Goal: Task Accomplishment & Management: Use online tool/utility

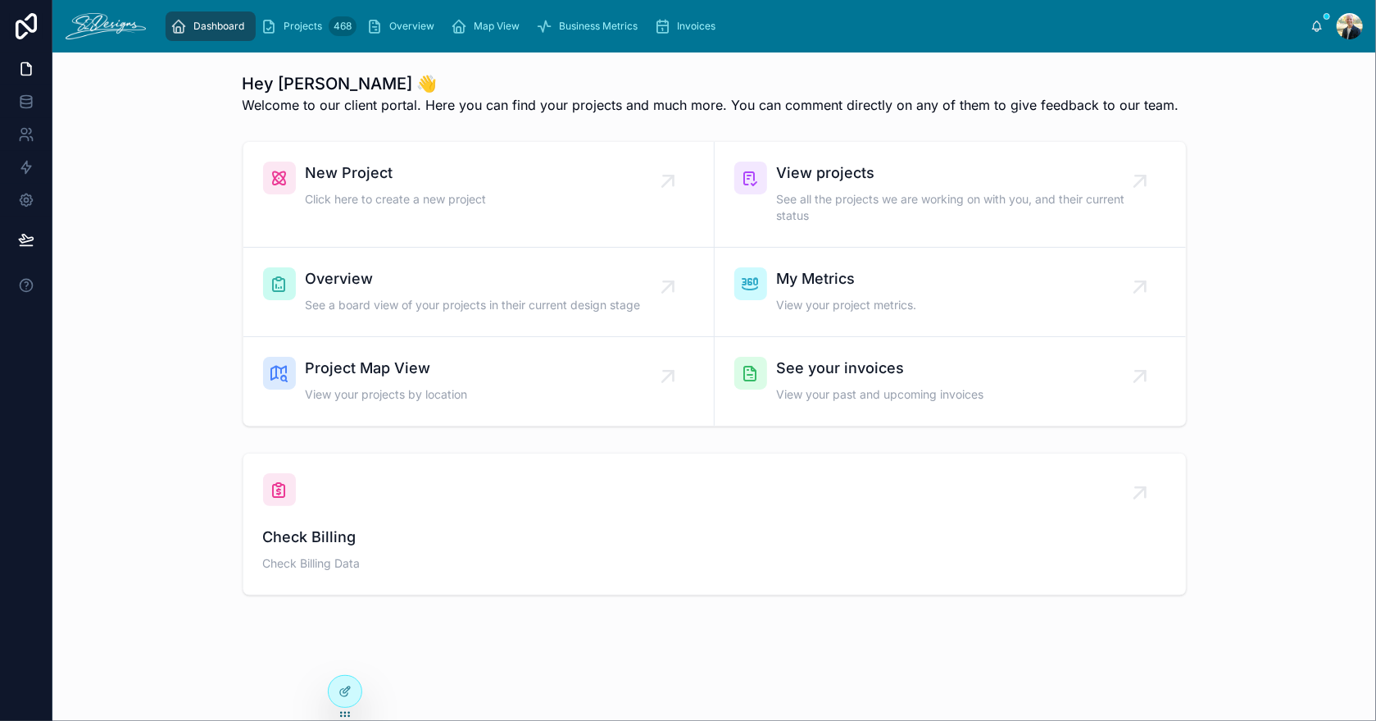
click at [456, 287] on span "Overview" at bounding box center [473, 278] width 335 height 23
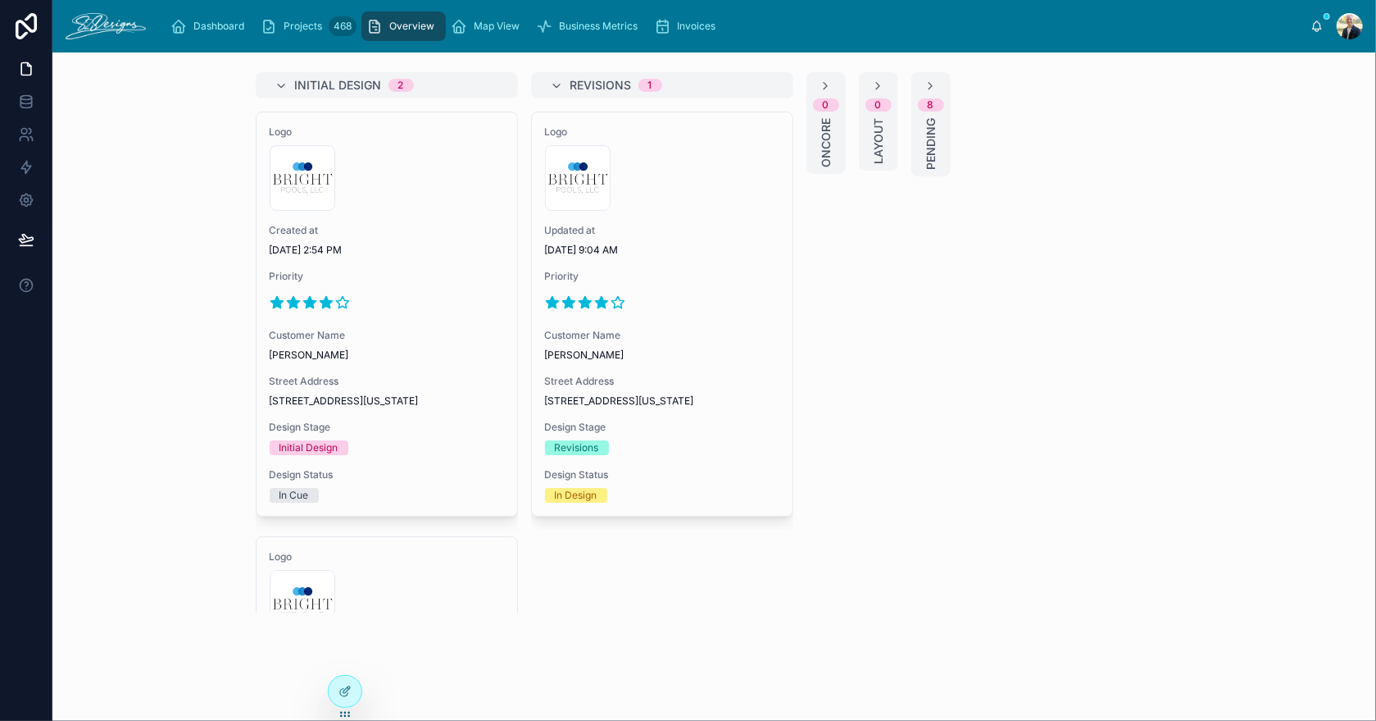
click at [443, 239] on div "Created at [DATE] 2:54 PM" at bounding box center [387, 240] width 234 height 33
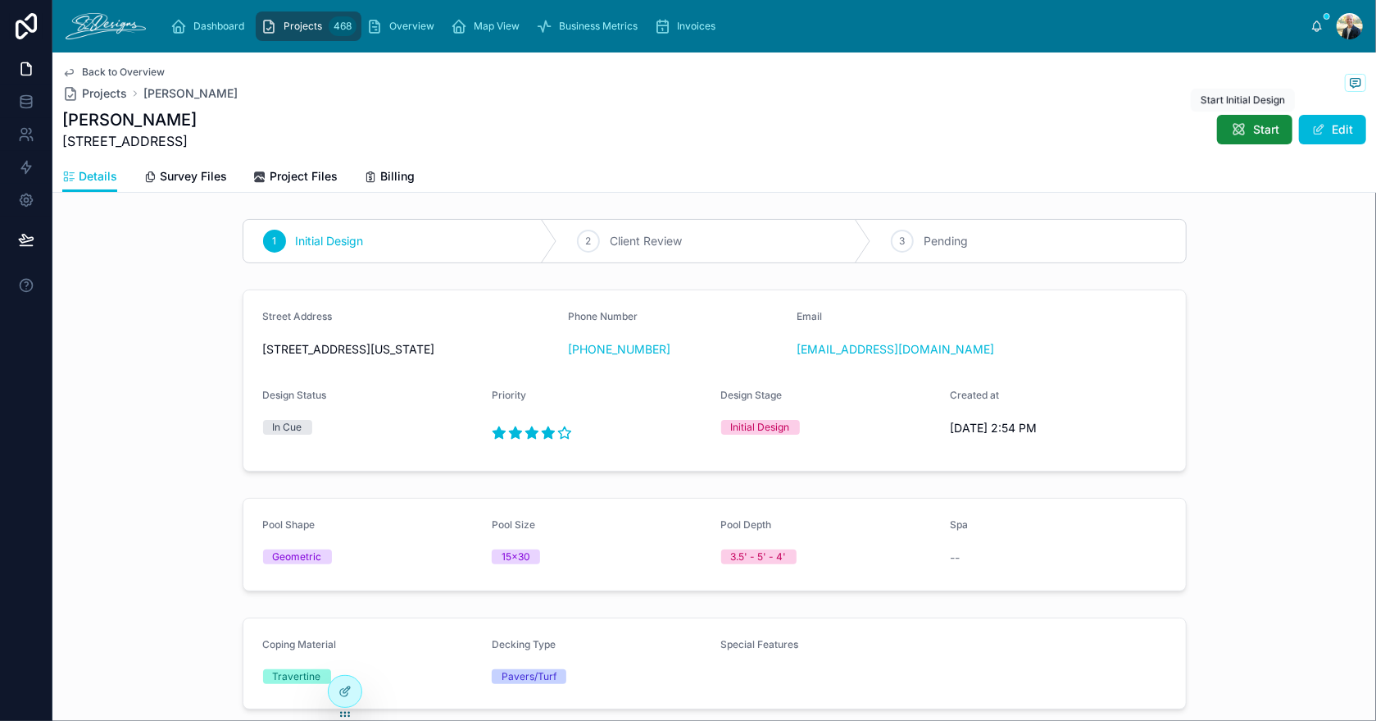
click at [1254, 128] on span "Start" at bounding box center [1266, 129] width 26 height 16
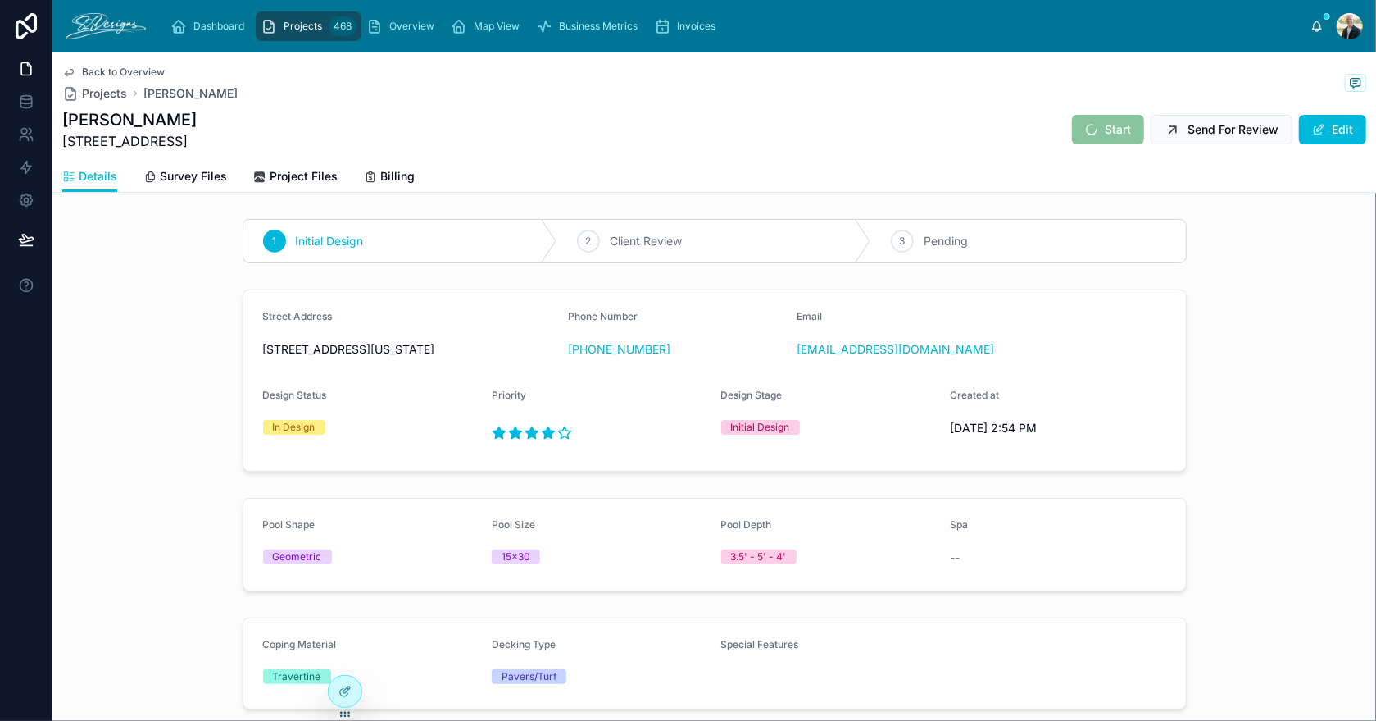
drag, startPoint x: 64, startPoint y: 141, endPoint x: 261, endPoint y: 140, distance: 197.5
click at [261, 140] on div "[PERSON_NAME] [STREET_ADDRESS] Start Send For Review Edit" at bounding box center [714, 129] width 1304 height 43
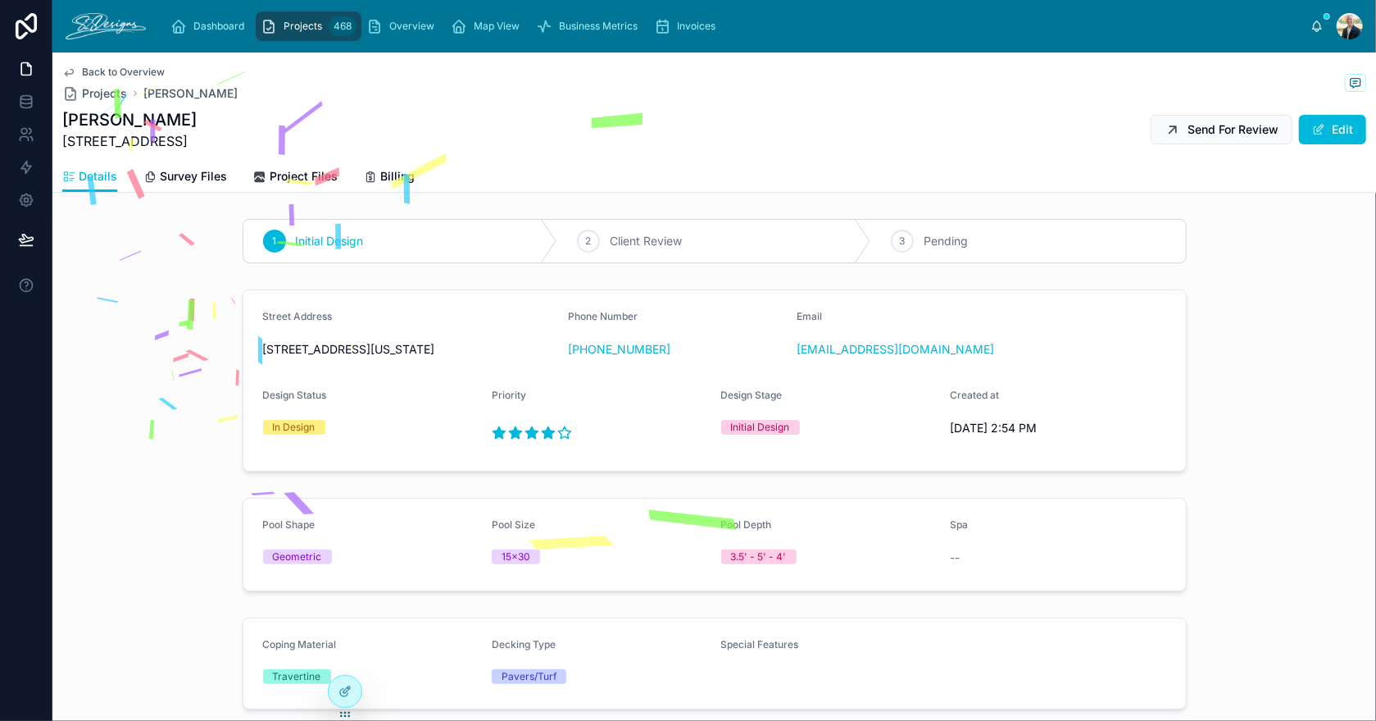
copy span "[STREET_ADDRESS]"
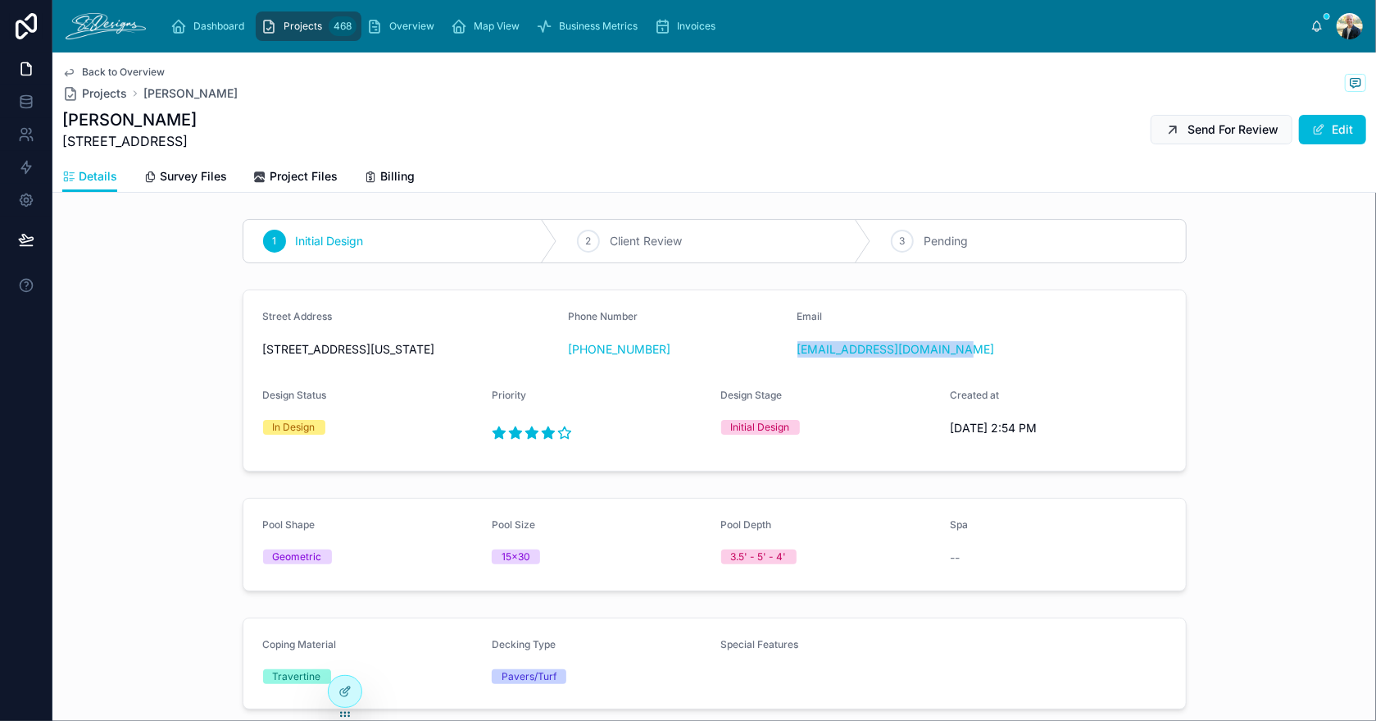
drag, startPoint x: 1036, startPoint y: 347, endPoint x: 791, endPoint y: 357, distance: 245.3
click at [791, 357] on form "Street Address [STREET_ADDRESS][US_STATE] Phone Number [PHONE_NUMBER] Email [EM…" at bounding box center [714, 380] width 943 height 180
copy link "[EMAIL_ADDRESS][DOMAIN_NAME]"
drag, startPoint x: 683, startPoint y: 359, endPoint x: 580, endPoint y: 362, distance: 102.5
click at [580, 362] on div "Phone Number [PHONE_NUMBER]" at bounding box center [676, 336] width 216 height 52
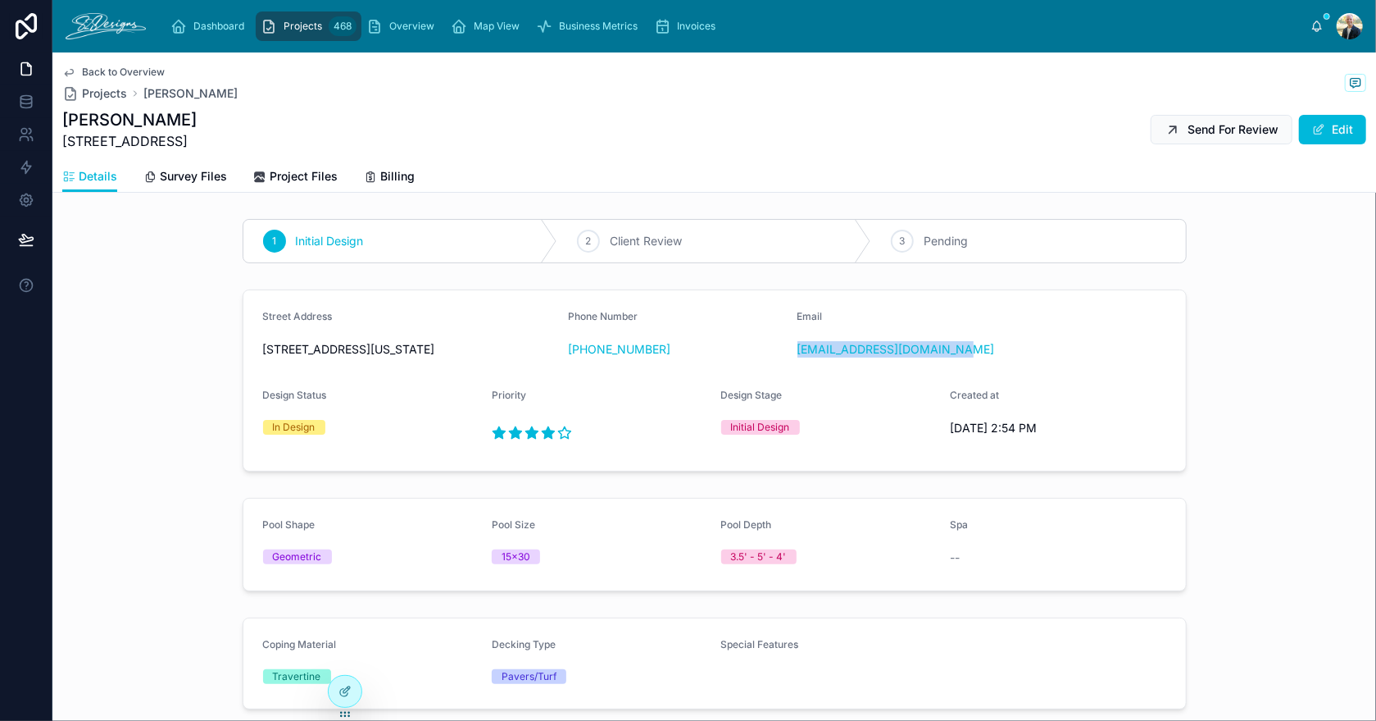
copy link "[PHONE_NUMBER]"
drag, startPoint x: 159, startPoint y: 123, endPoint x: 57, endPoint y: 124, distance: 101.6
click at [57, 124] on div "Back to Overview Projects [PERSON_NAME] [PERSON_NAME] [STREET_ADDRESS] Send For…" at bounding box center [714, 122] width 1324 height 140
copy h1 "[PERSON_NAME]"
click at [207, 175] on span "Survey Files" at bounding box center [193, 176] width 67 height 16
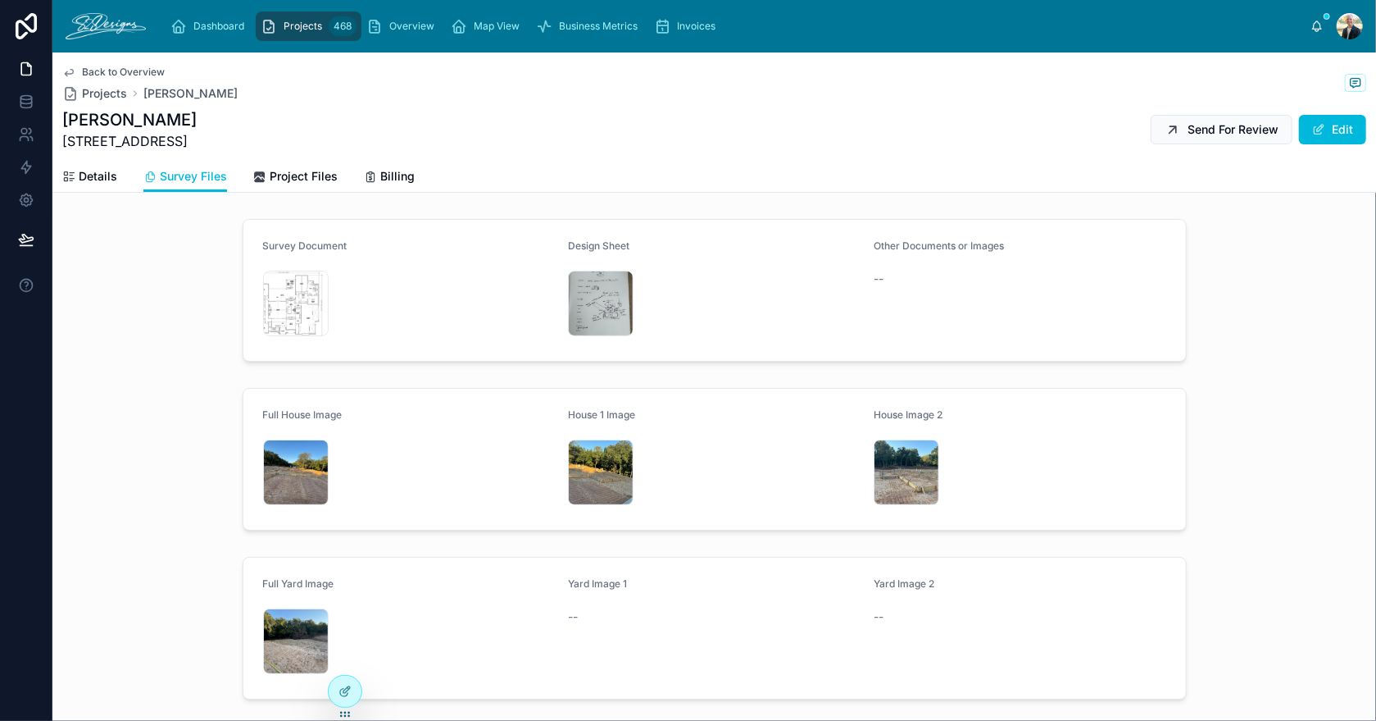
click at [0, 0] on icon at bounding box center [0, 0] width 0 height 0
click at [275, 454] on div "IMG_3551 .jpeg" at bounding box center [296, 472] width 66 height 66
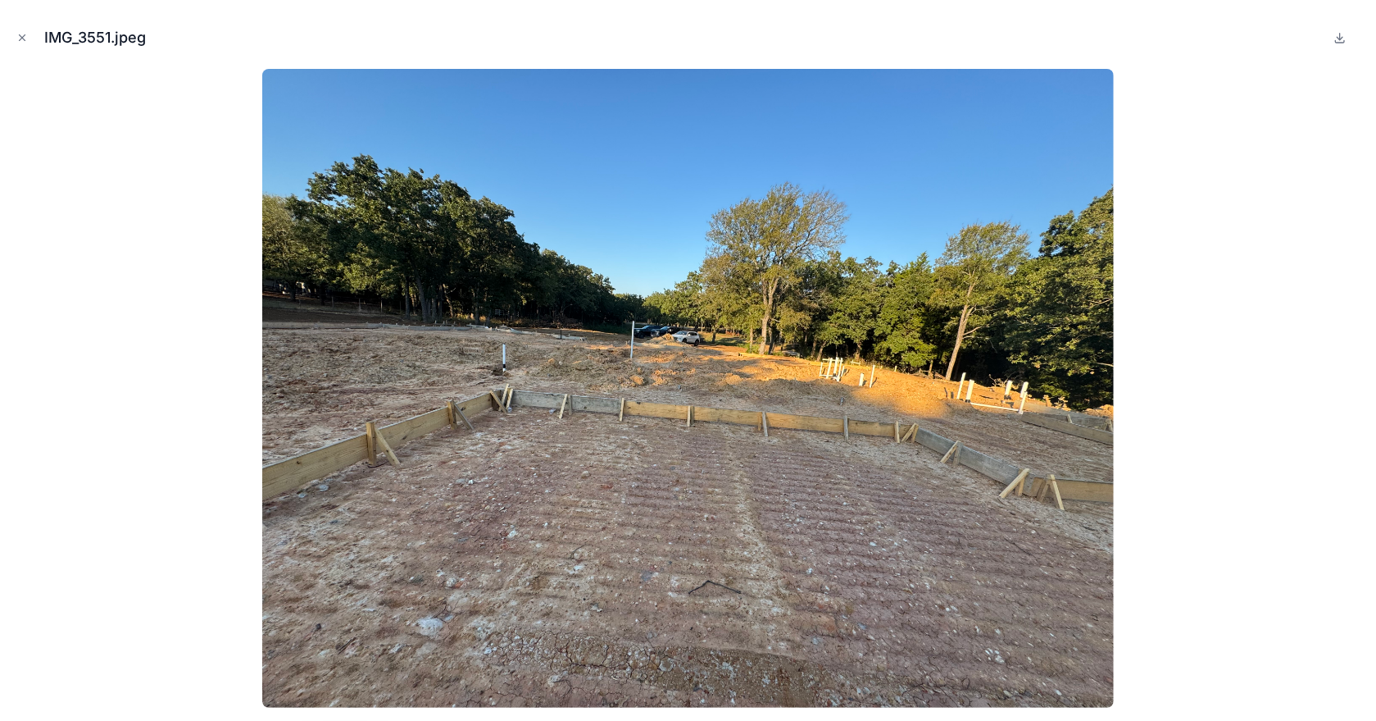
click at [18, 36] on icon "Close modal" at bounding box center [21, 37] width 11 height 11
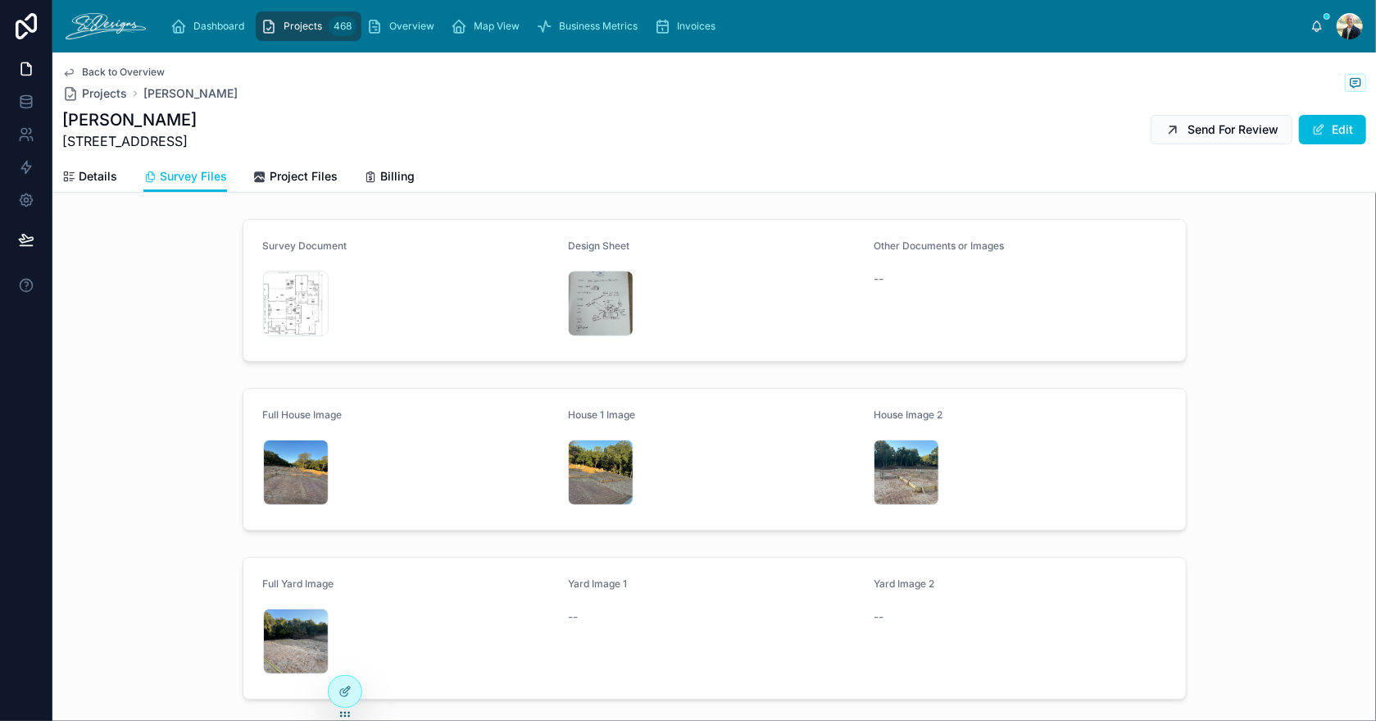
click at [880, 469] on div "IMG_3549 .jpeg" at bounding box center [907, 472] width 66 height 66
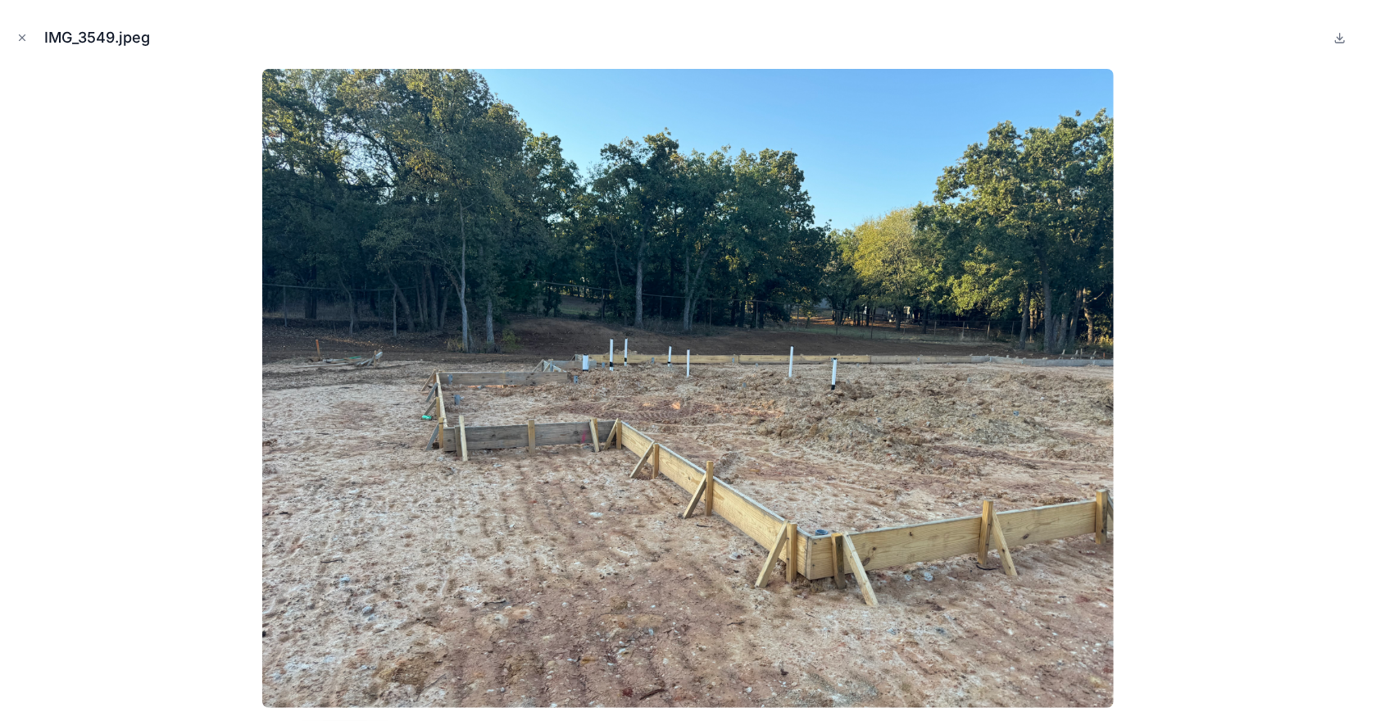
click at [22, 43] on button "Close modal" at bounding box center [22, 38] width 18 height 18
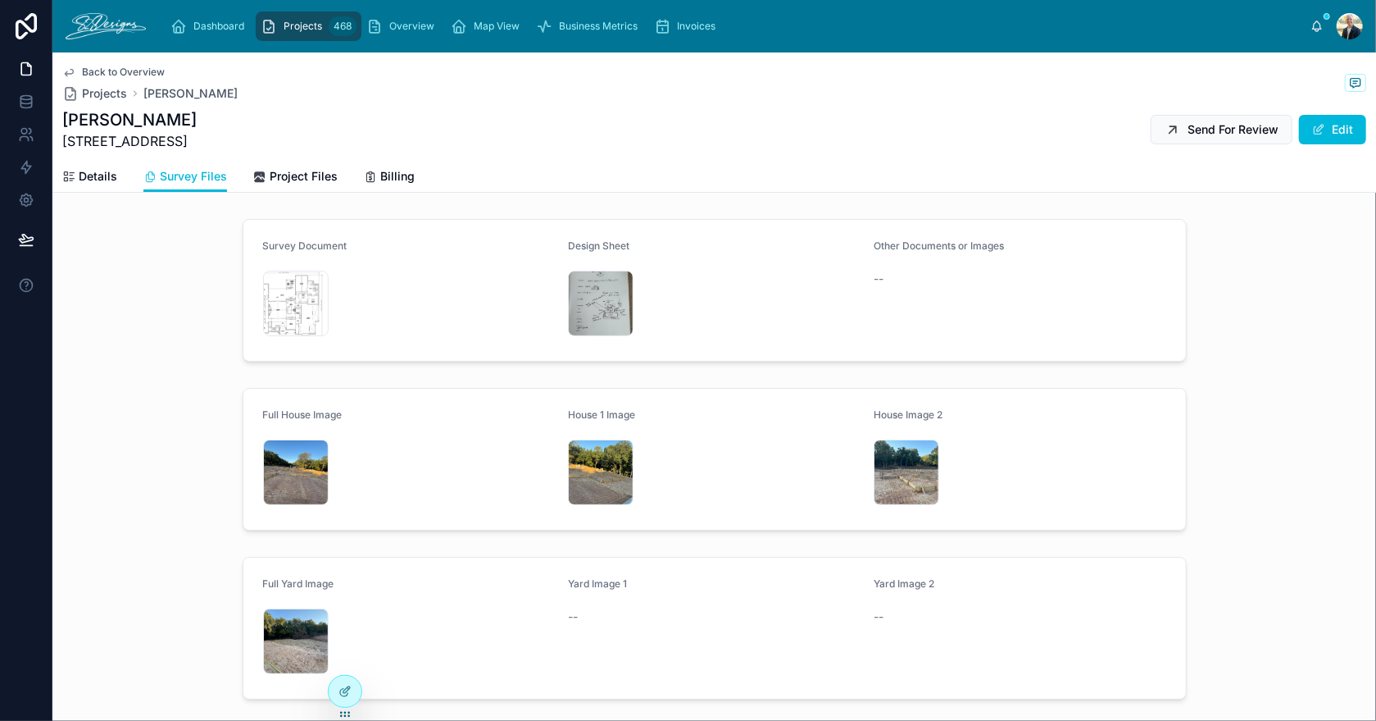
click at [268, 634] on div "IMG_3554 .jpeg" at bounding box center [296, 641] width 66 height 66
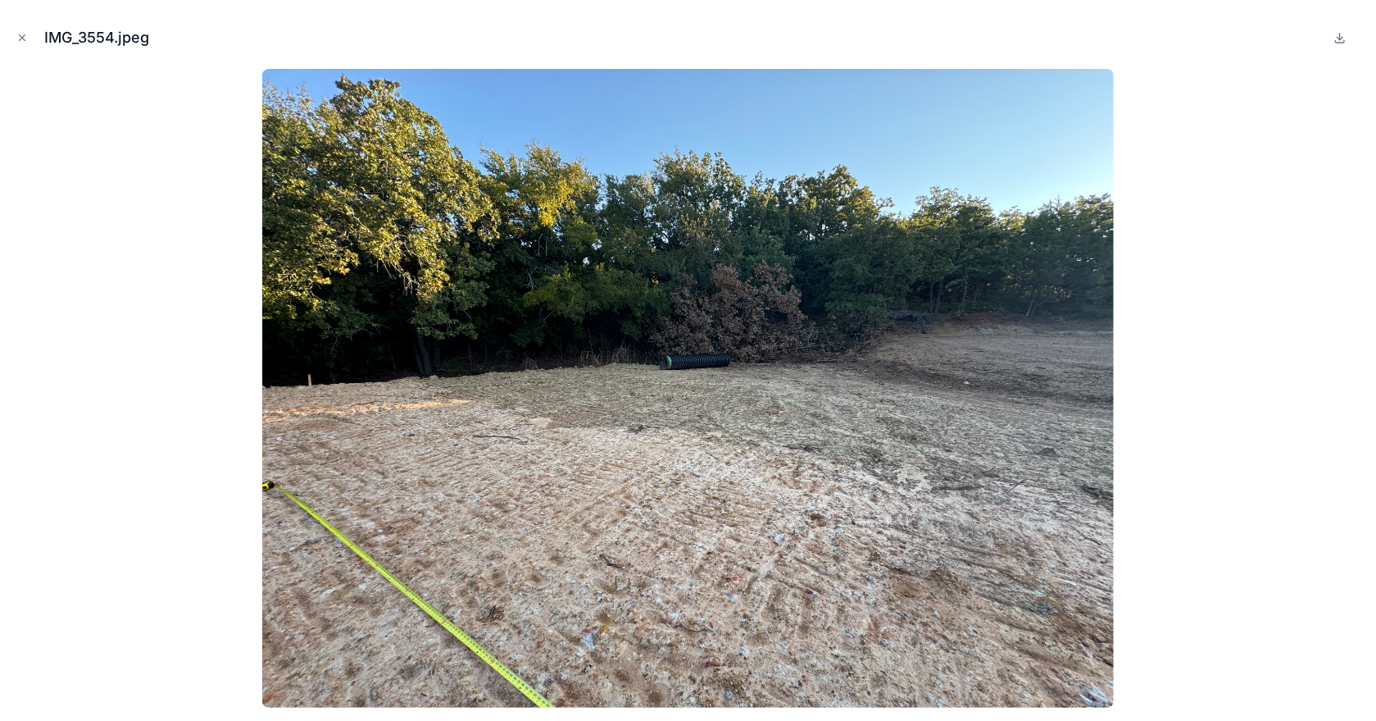
click at [23, 41] on icon "Close modal" at bounding box center [21, 37] width 11 height 11
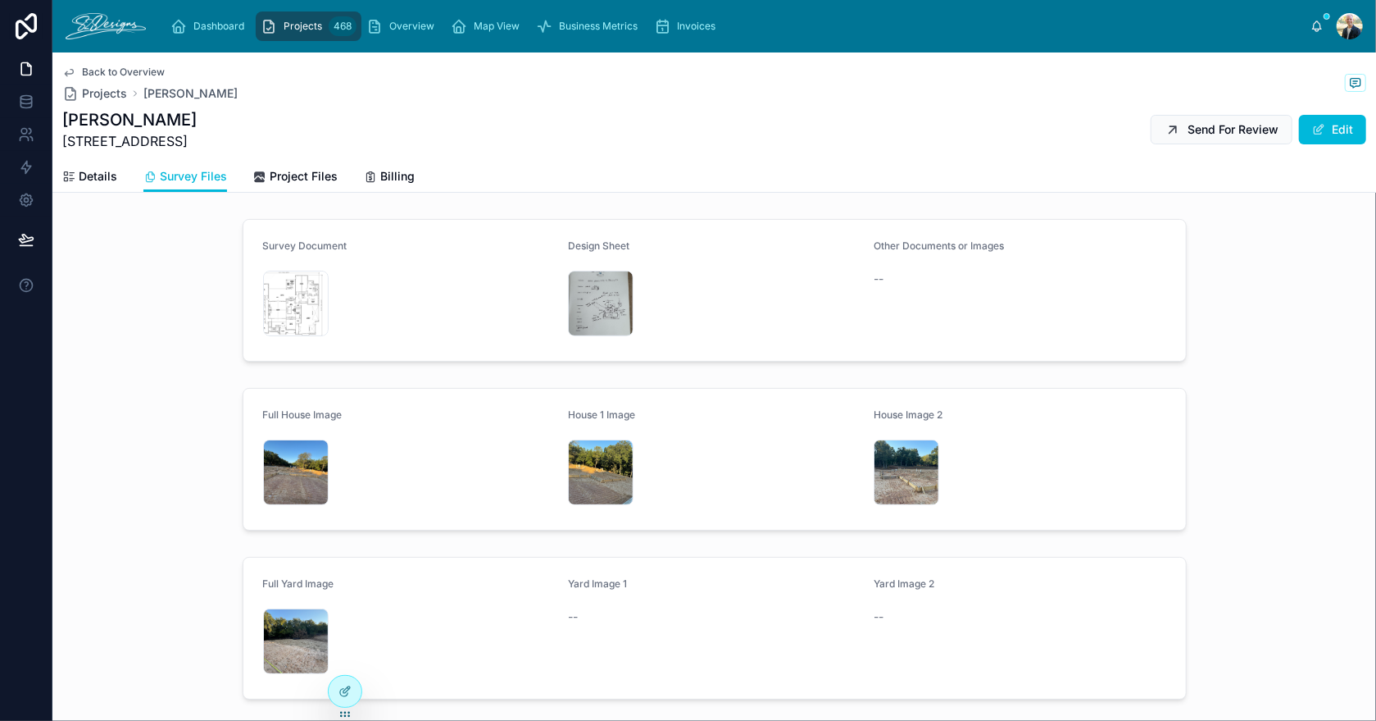
click at [575, 292] on div "IMG_3616 .jpeg" at bounding box center [601, 303] width 66 height 66
